Goal: Information Seeking & Learning: Learn about a topic

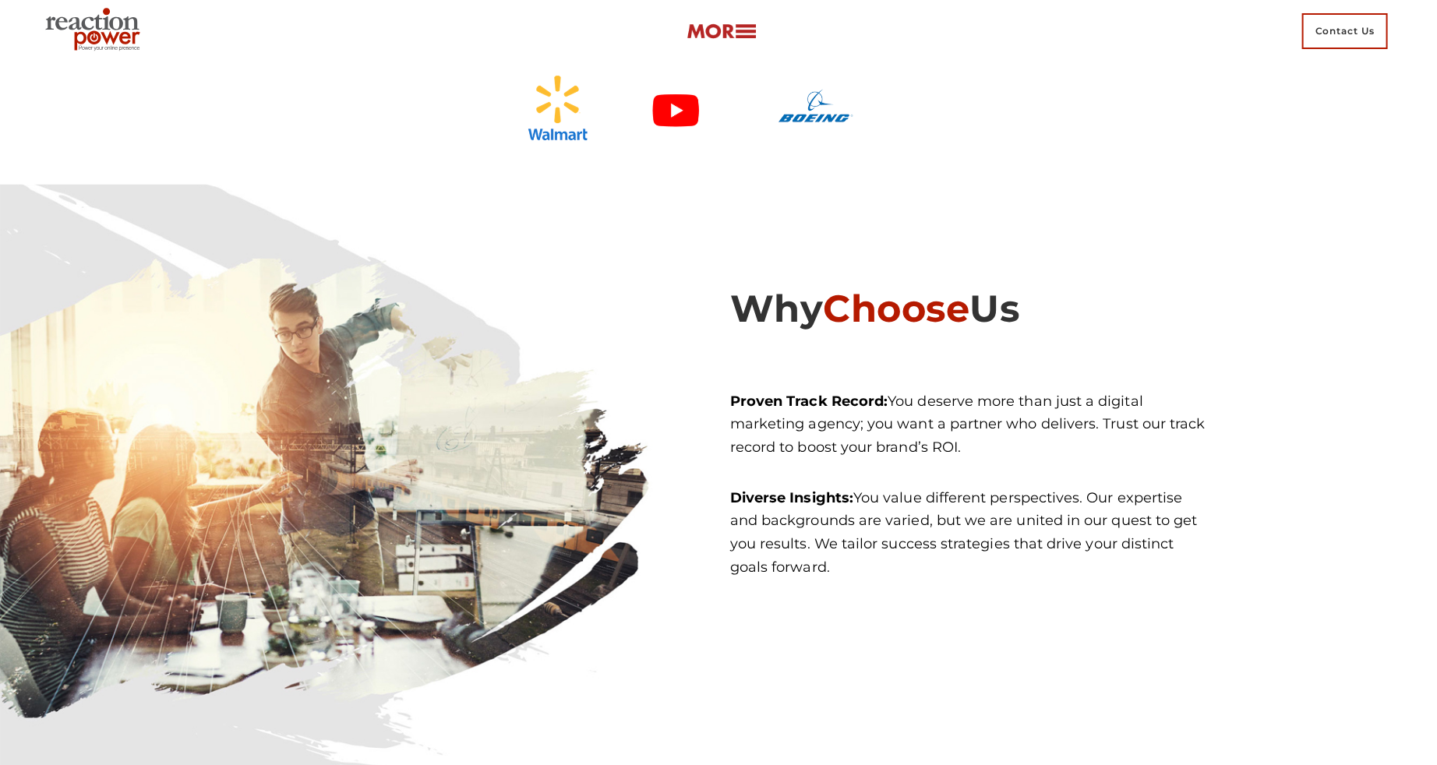
scroll to position [3907, 0]
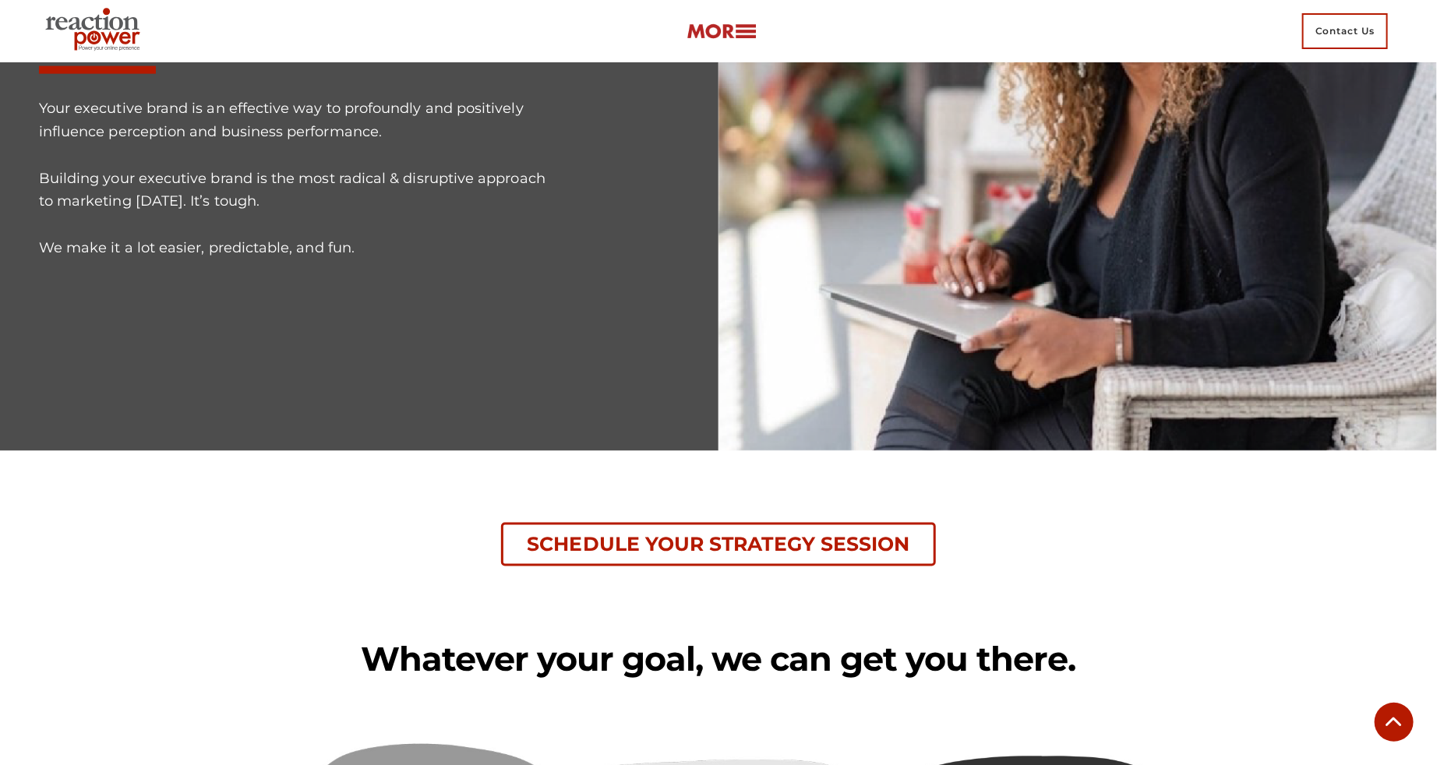
scroll to position [861, 0]
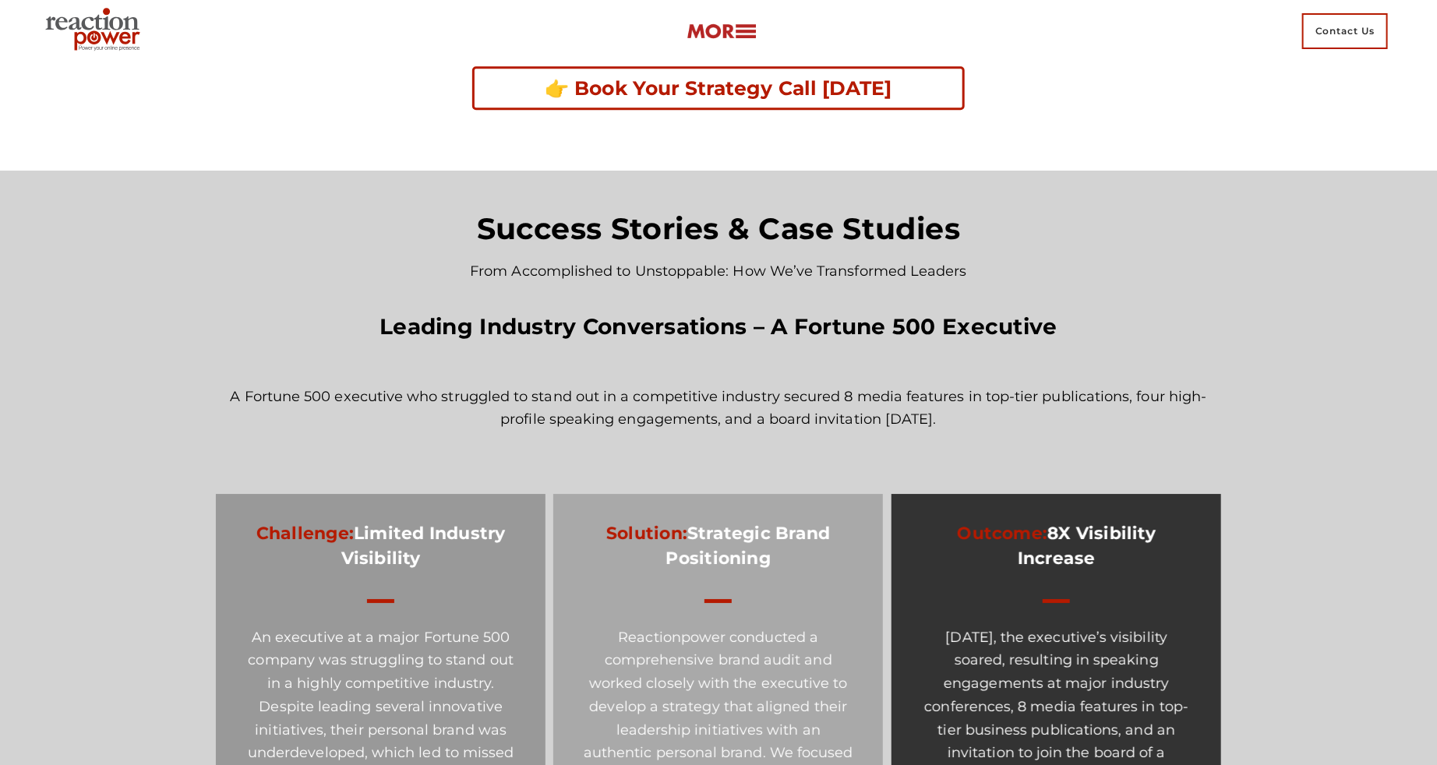
scroll to position [2611, 0]
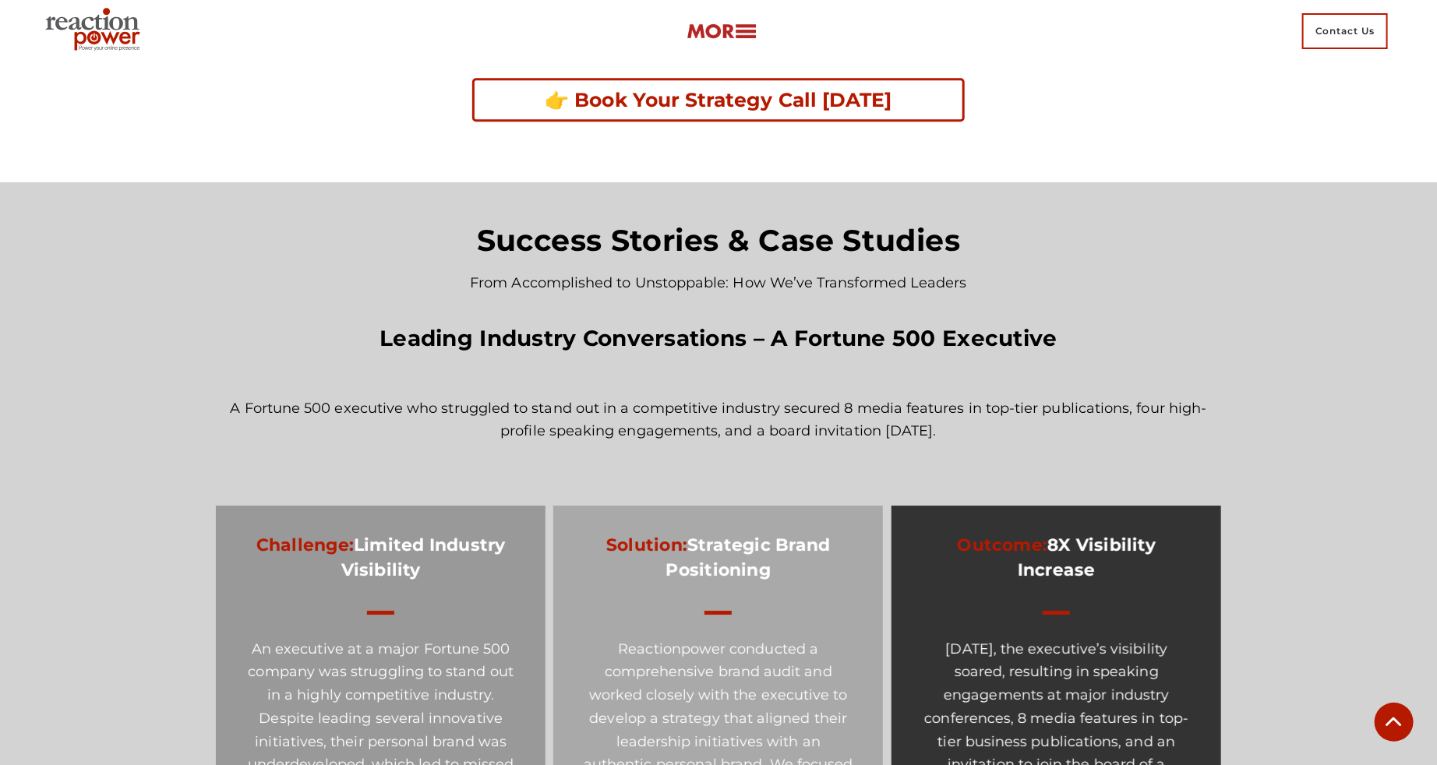
click at [922, 280] on p "From Accomplished to Unstoppable: How We’ve Transformed Leaders" at bounding box center [718, 283] width 989 height 23
click at [854, 251] on h3 "Success Stories & Case Studies" at bounding box center [718, 240] width 989 height 39
click at [859, 329] on h4 "Leading Industry Conversations – A Fortune 500 Executive" at bounding box center [718, 339] width 989 height 32
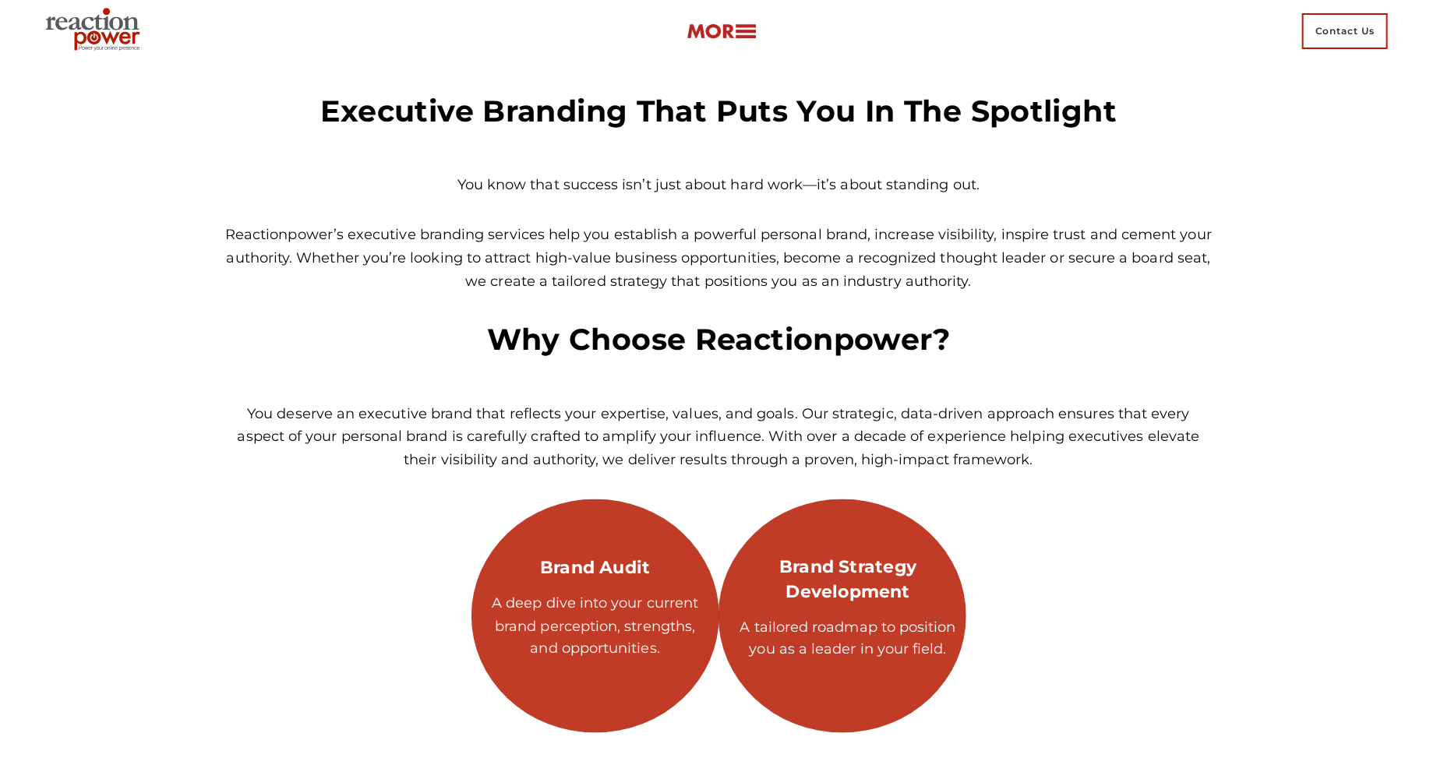
scroll to position [4216, 0]
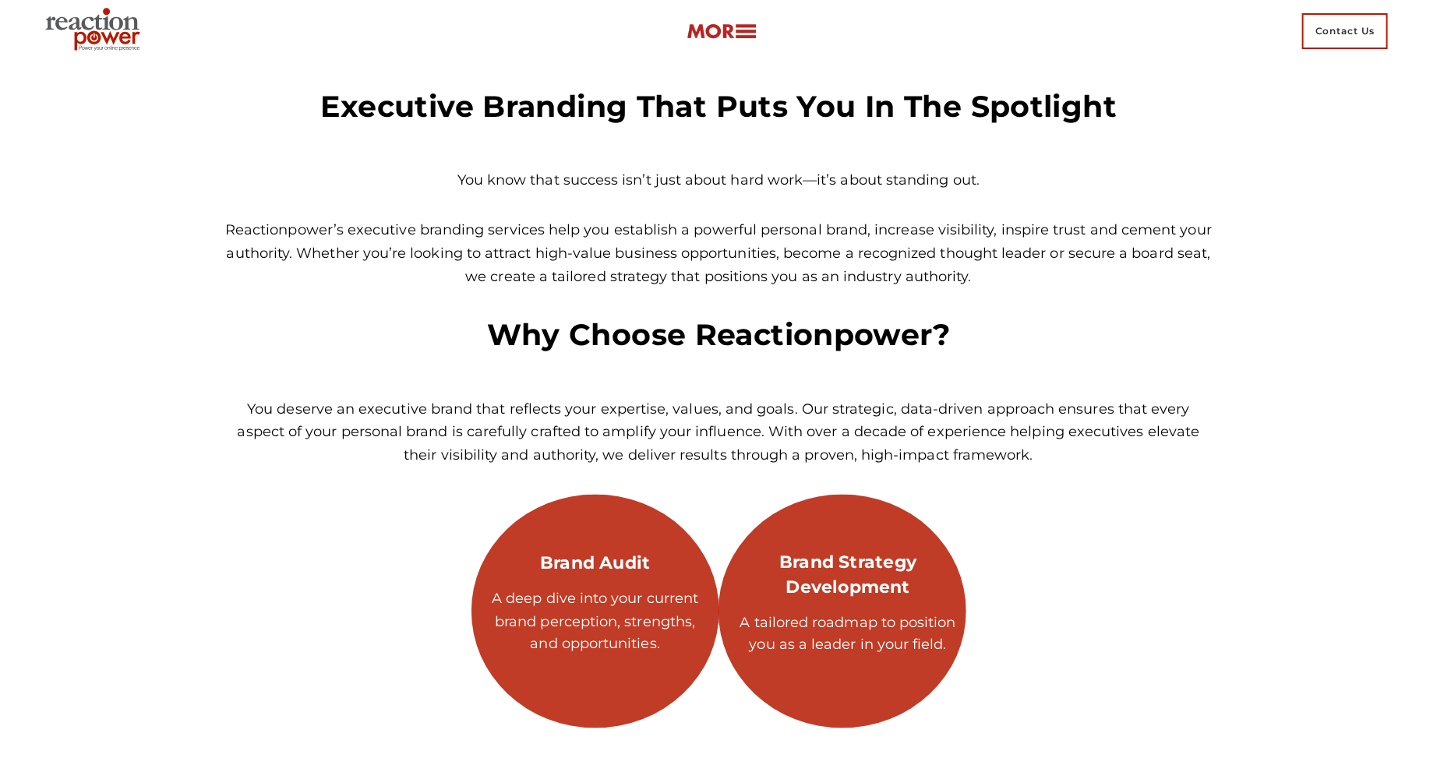
click at [755, 182] on p "You know that success isn’t just about hard work—it’s about standing out." at bounding box center [718, 180] width 989 height 23
copy div "You know that success isn’t just about hard work—it’s about standing out."
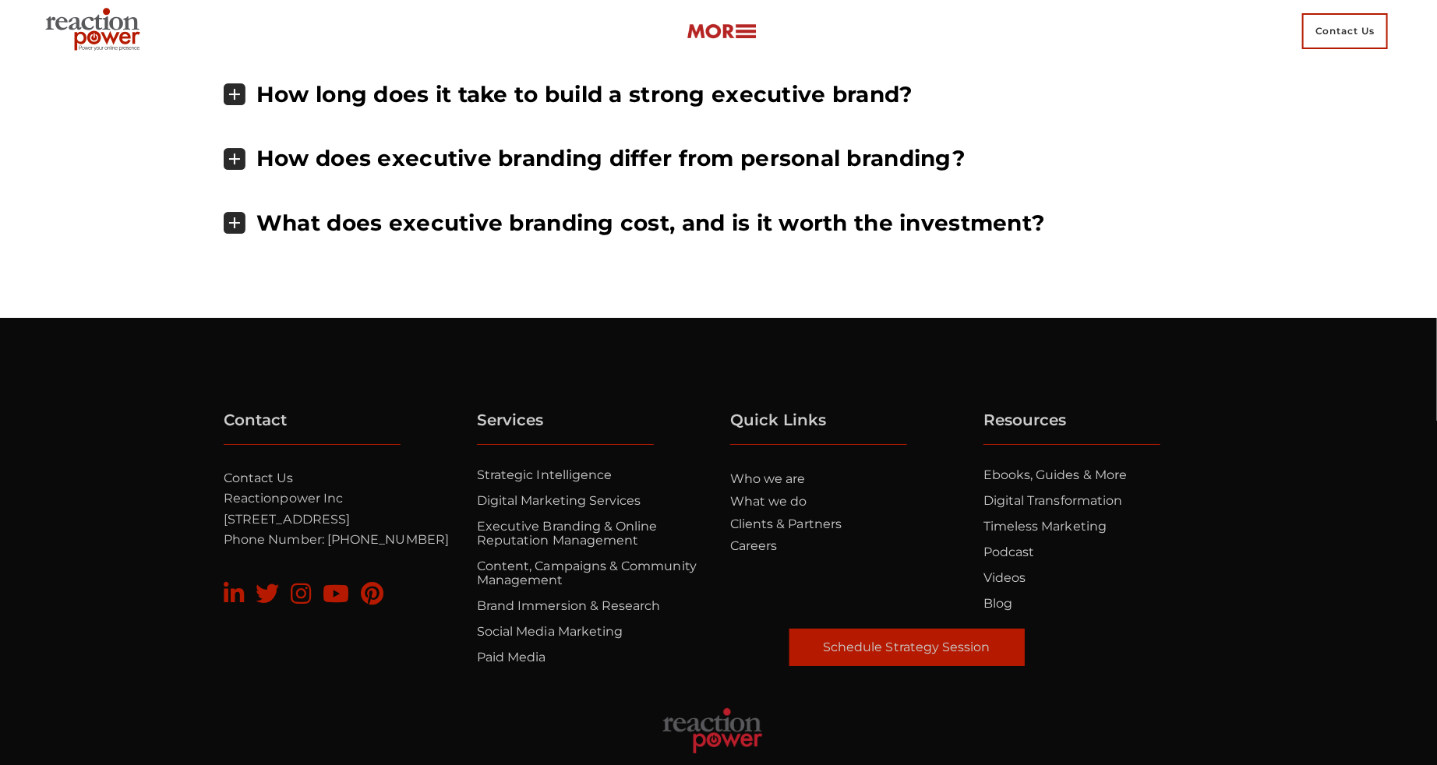
scroll to position [6124, 0]
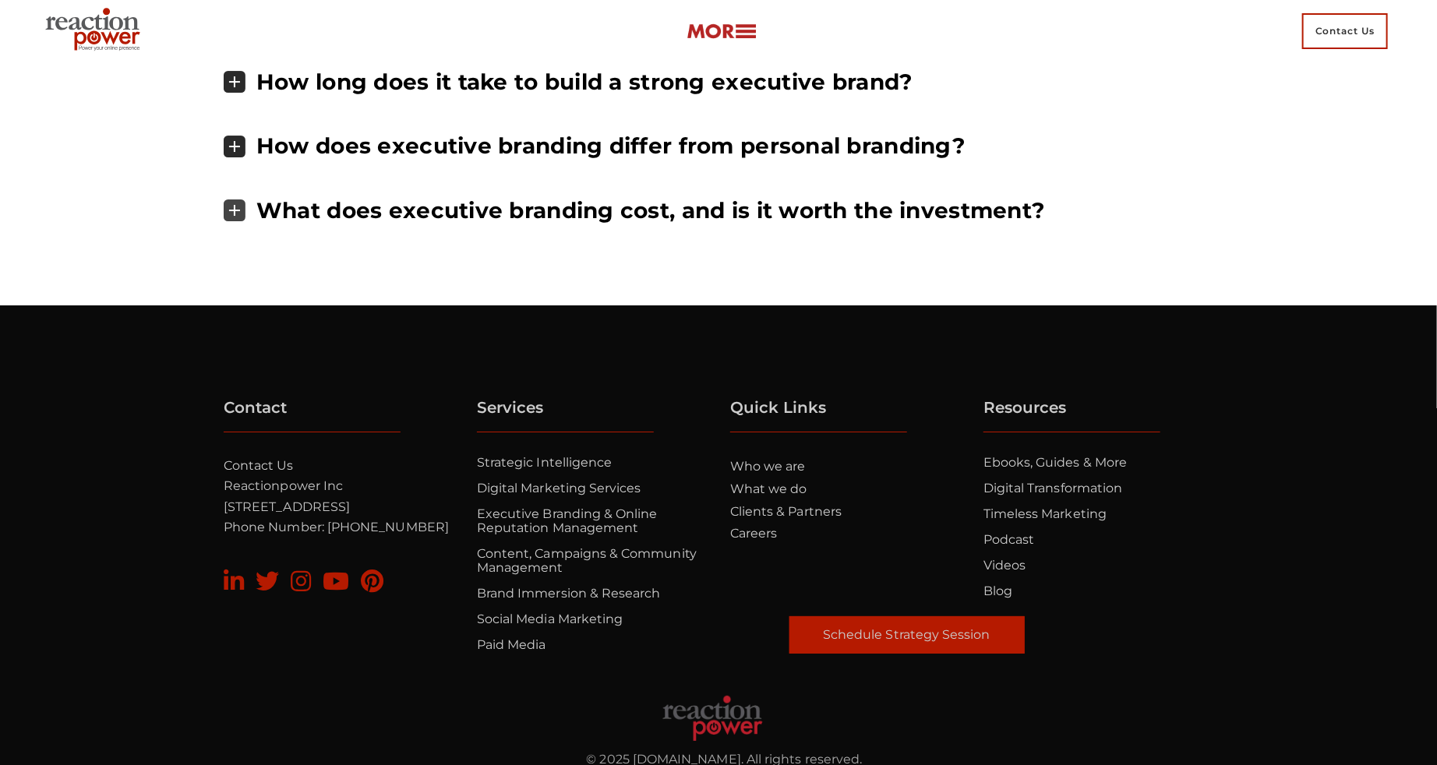
click at [629, 203] on h4 "What does executive branding cost, and is it worth the investment?" at bounding box center [650, 210] width 788 height 26
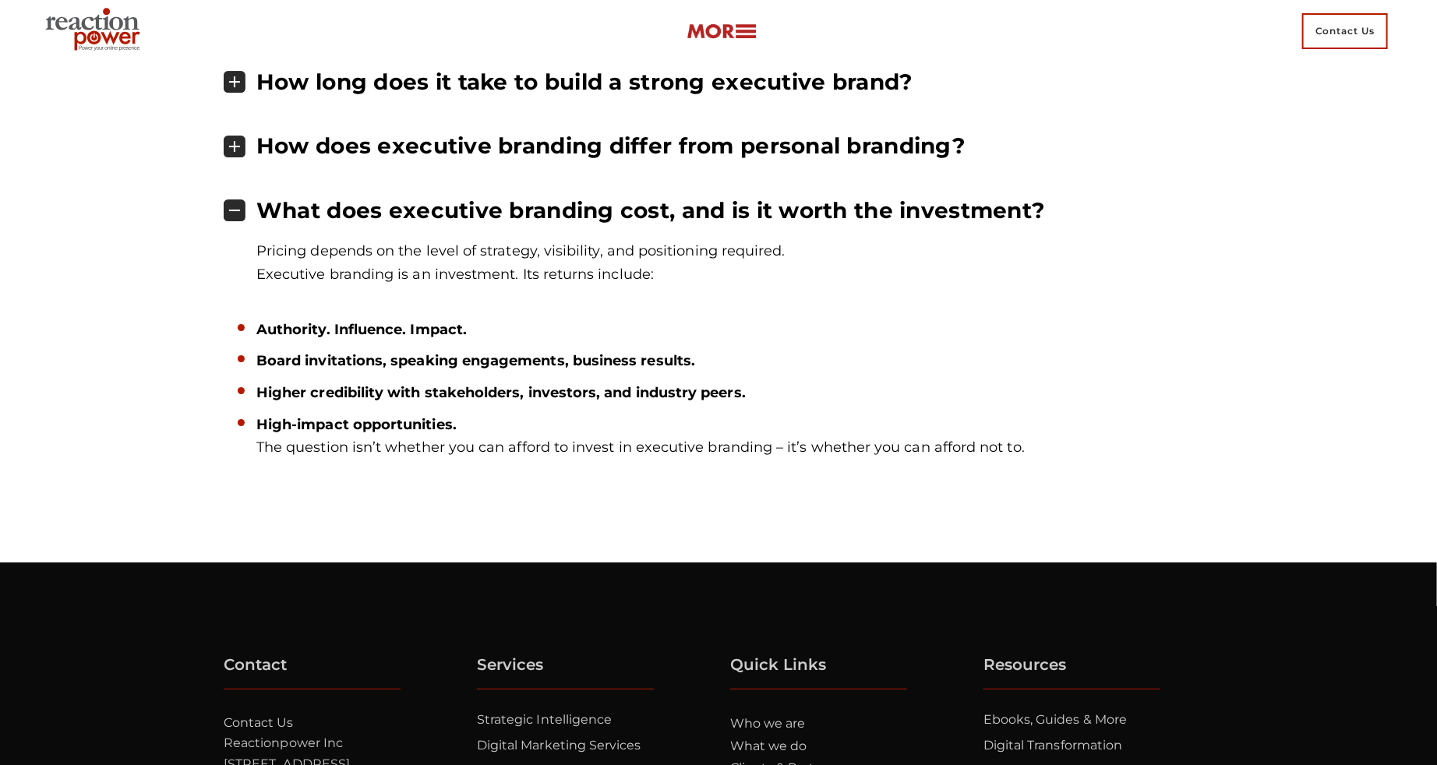
click at [615, 171] on div "Frequently Asked Questions(FAQs) What services do you offer for executive brand…" at bounding box center [718, 137] width 989 height 851
click at [614, 150] on h4 "How does executive branding differ from personal branding?" at bounding box center [610, 145] width 708 height 26
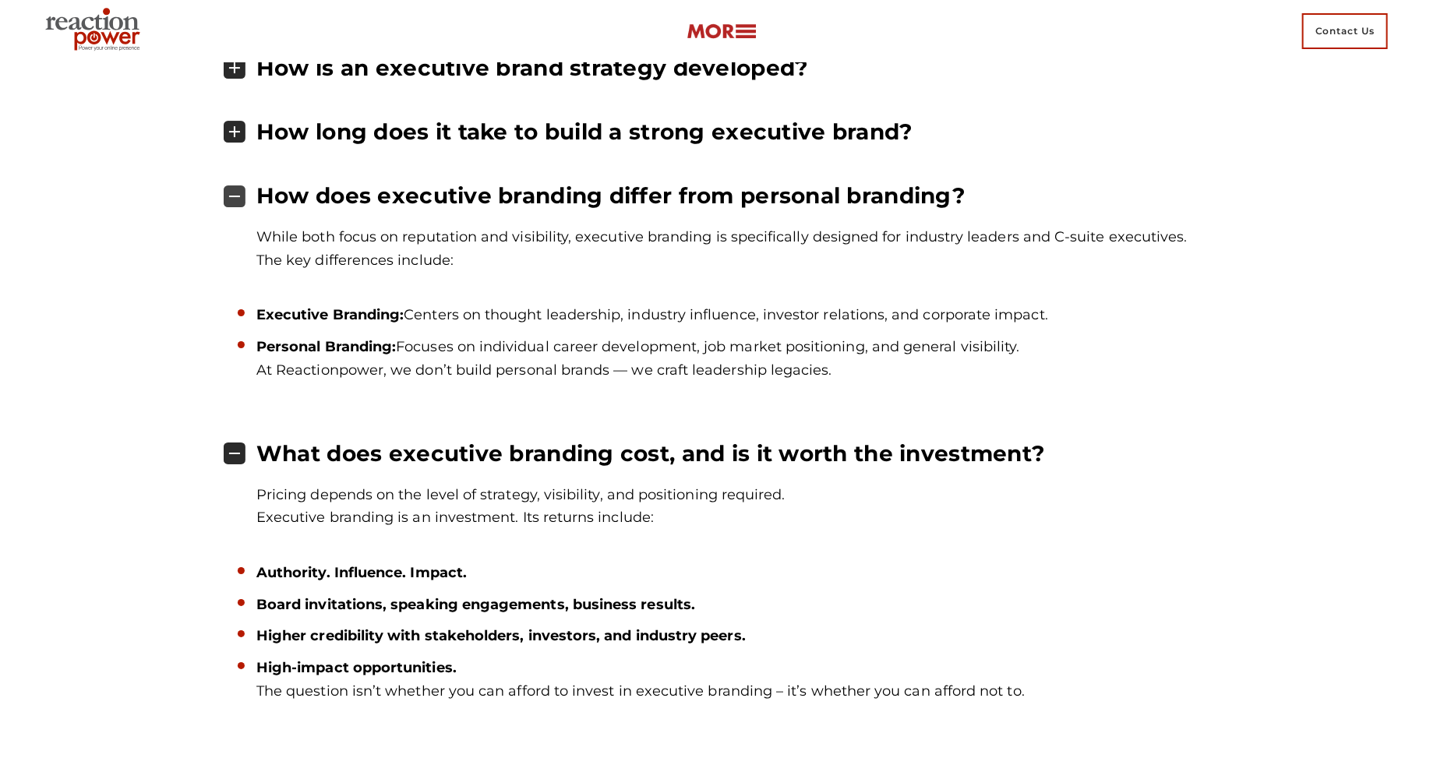
scroll to position [6032, 0]
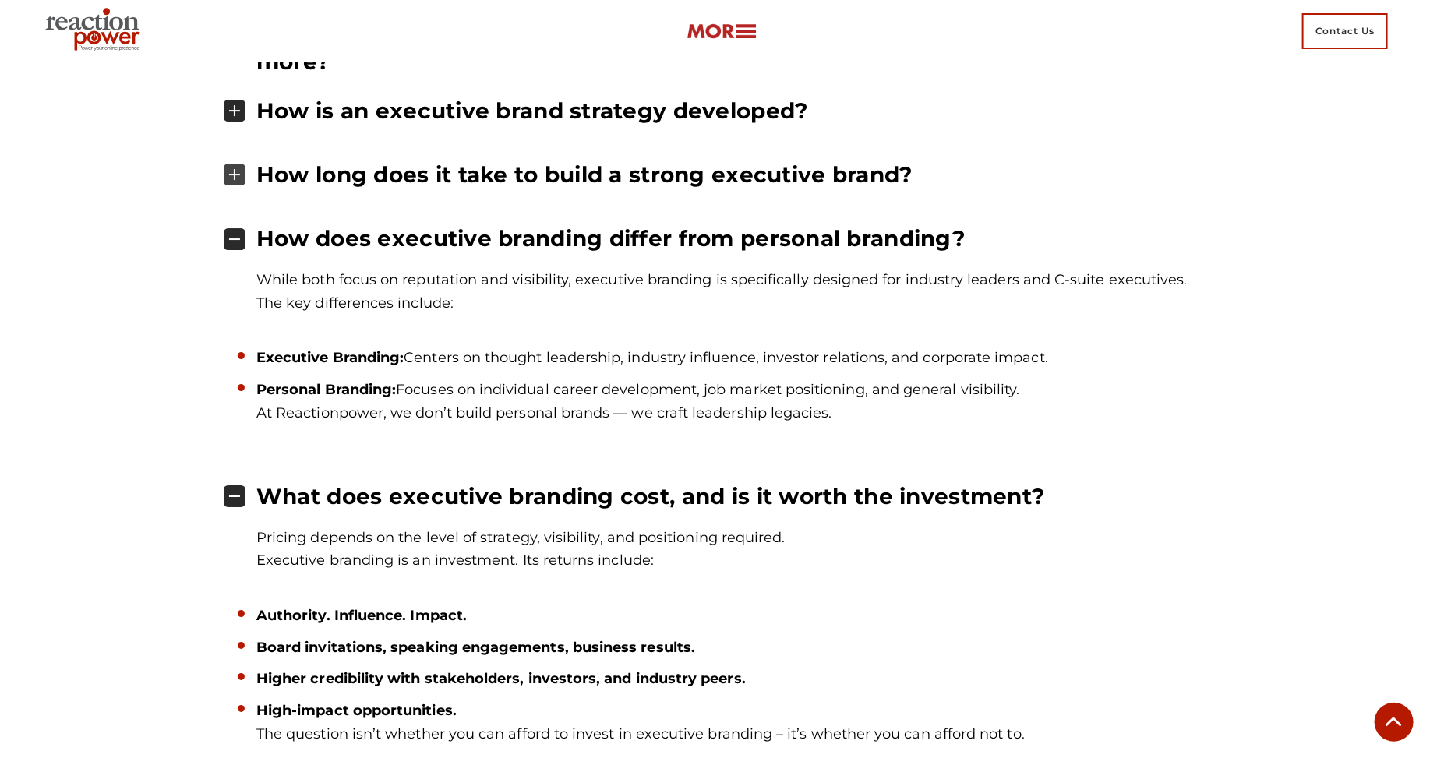
click at [603, 180] on h4 "How long does it take to build a strong executive brand?" at bounding box center [584, 174] width 656 height 26
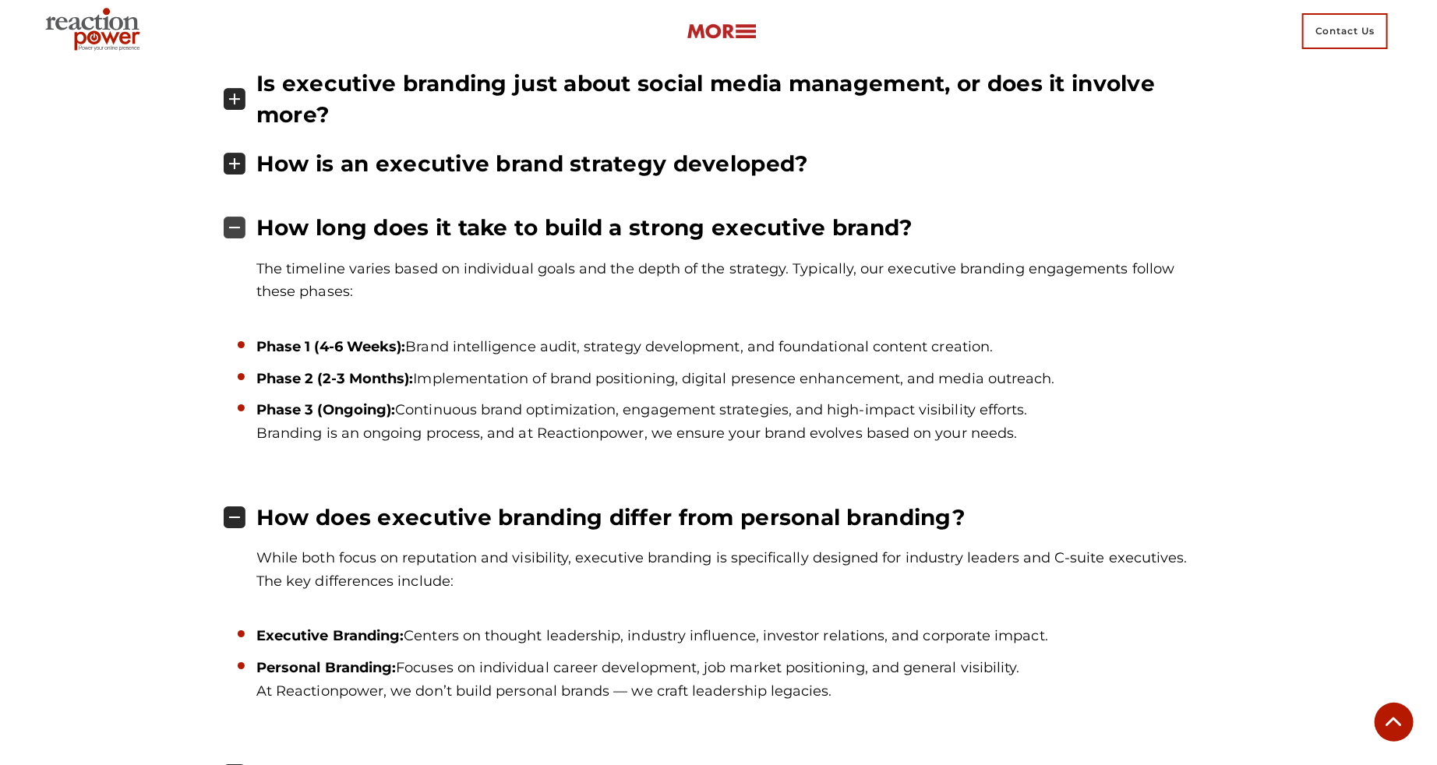
scroll to position [5963, 0]
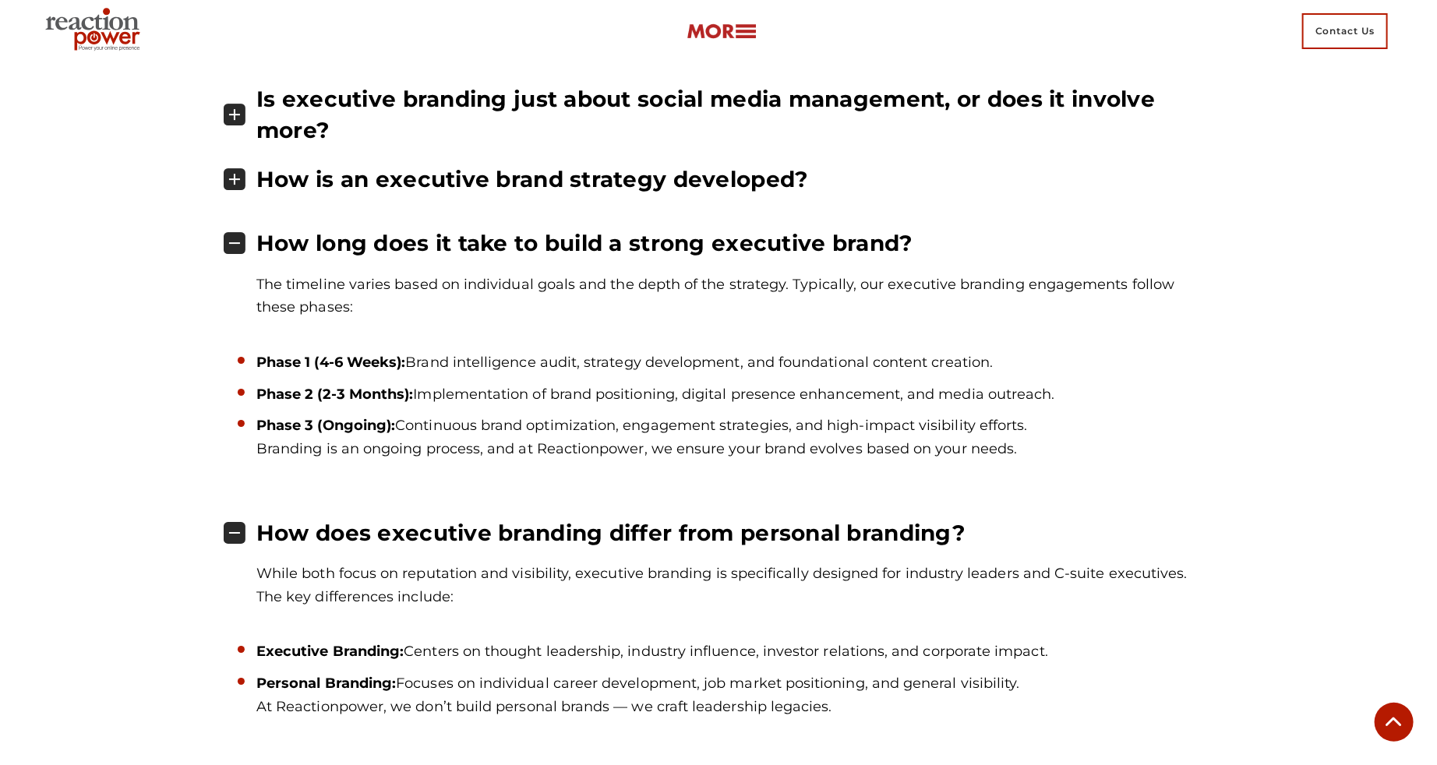
click at [596, 161] on div "Frequently Asked Questions(FAQs) What services do you offer for executive brand…" at bounding box center [718, 507] width 989 height 1269
click at [602, 191] on h4 "How is an executive brand strategy developed?" at bounding box center [532, 179] width 552 height 26
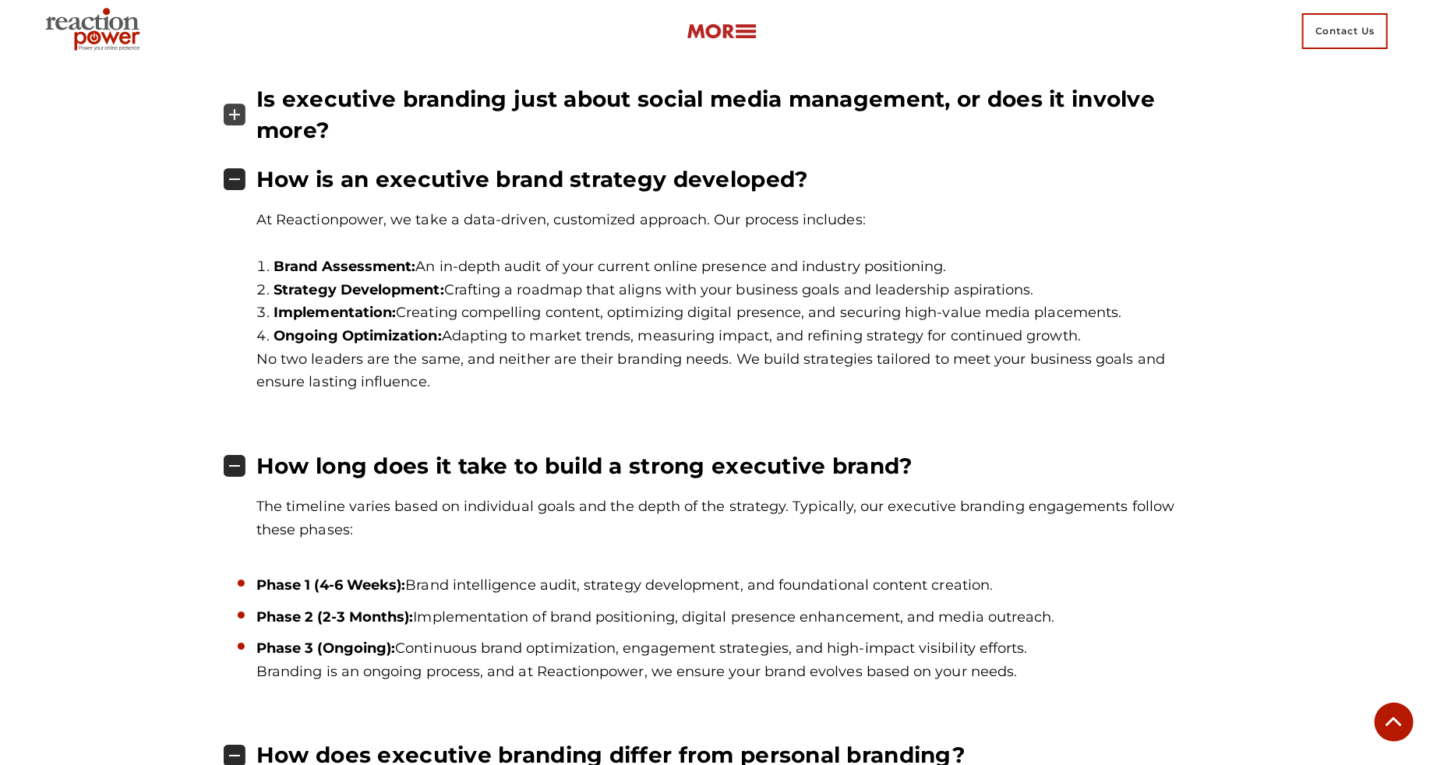
click at [593, 104] on h4 "Is executive branding just about social media management, or does it involve mo…" at bounding box center [705, 115] width 898 height 58
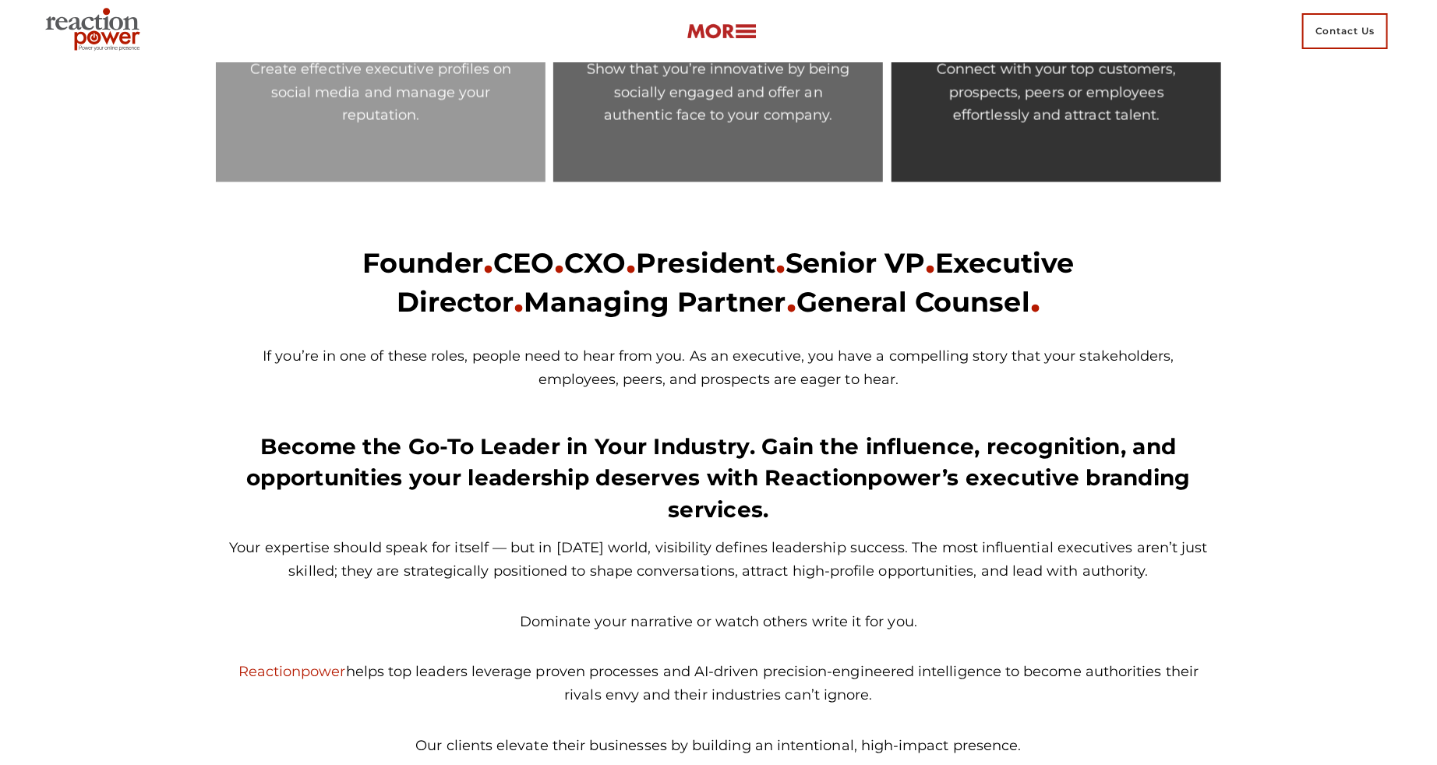
scroll to position [1504, 0]
